Goal: Task Accomplishment & Management: Manage account settings

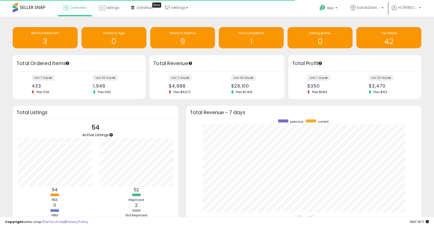
scroll to position [96, 225]
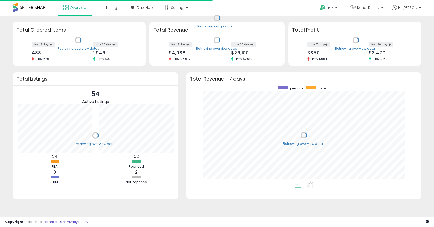
scroll to position [96, 225]
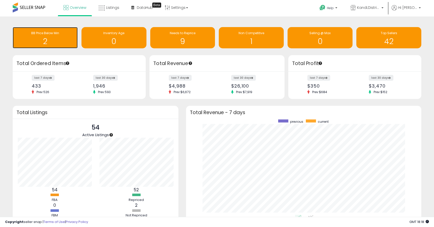
click at [69, 34] on div "BB Price Below Min" at bounding box center [45, 33] width 60 height 5
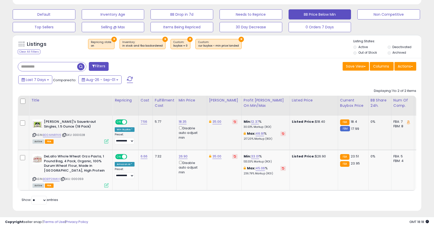
scroll to position [153, 0]
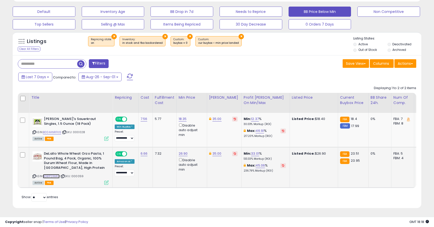
click at [60, 176] on link "B0B1P2XMK4" at bounding box center [51, 176] width 17 height 4
click at [179, 155] on link "26.90" at bounding box center [182, 153] width 9 height 5
drag, startPoint x: 177, startPoint y: 139, endPoint x: 145, endPoint y: 135, distance: 32.1
click at [144, 135] on div "***** This will override store markup" at bounding box center [180, 139] width 73 height 19
type input "*"
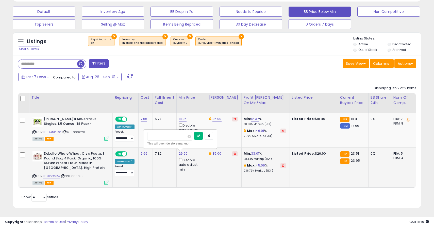
type input "*****"
click at [203, 138] on button "submit" at bounding box center [198, 136] width 9 height 8
click at [209, 136] on td "35.00" at bounding box center [224, 130] width 34 height 34
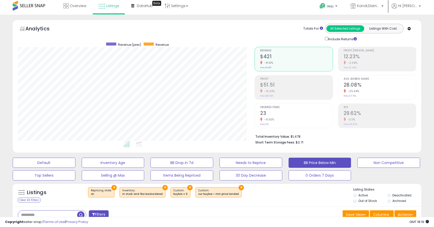
scroll to position [0, 0]
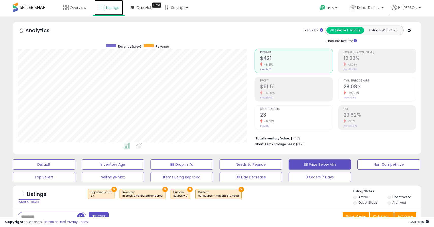
click at [109, 7] on span "Listings" at bounding box center [112, 7] width 13 height 5
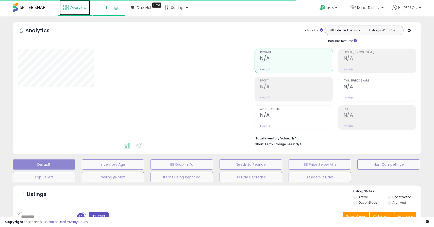
click at [74, 7] on span "Overview" at bounding box center [78, 7] width 16 height 5
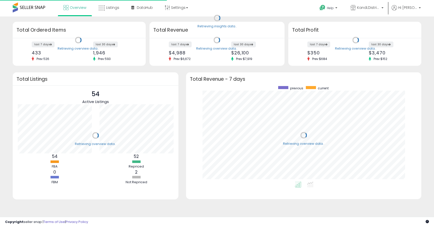
scroll to position [96, 225]
